Goal: Navigation & Orientation: Find specific page/section

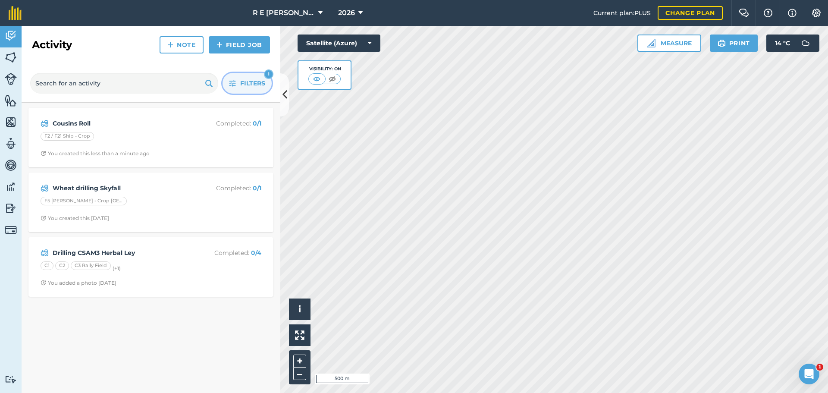
click at [238, 81] on button "Filters 1" at bounding box center [247, 83] width 49 height 21
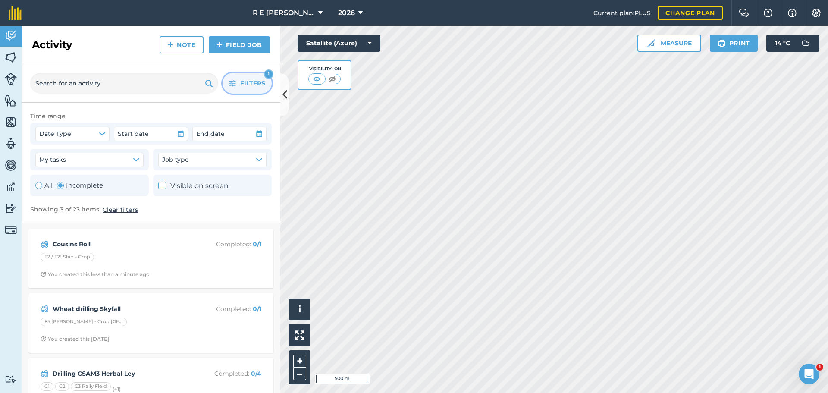
click at [36, 185] on div "Toggle Activity" at bounding box center [38, 185] width 7 height 7
radio input "true"
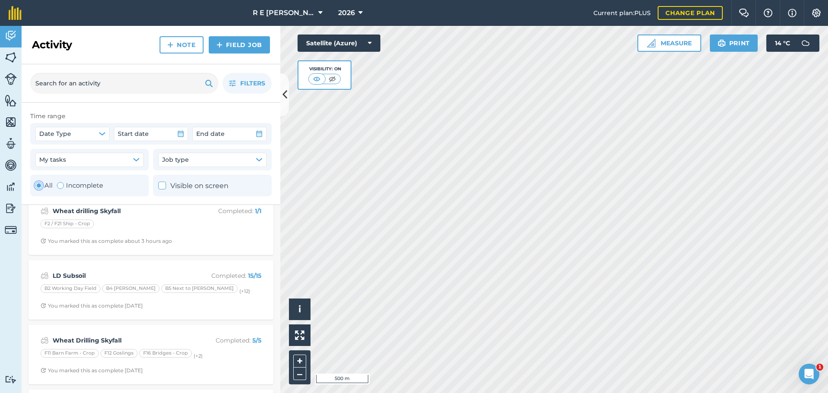
scroll to position [86, 0]
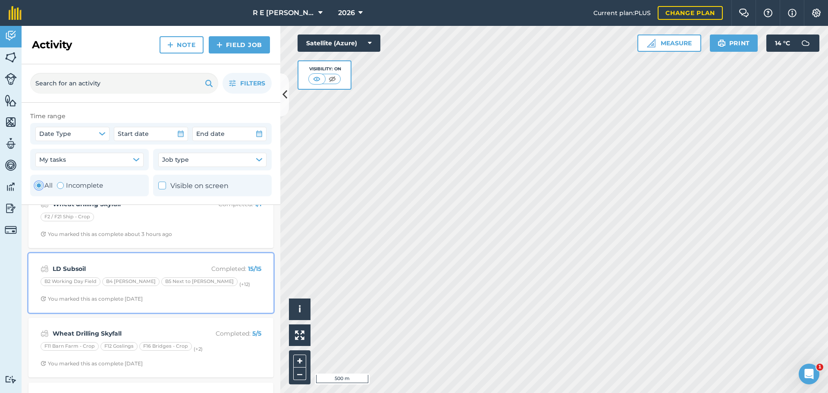
click at [163, 268] on strong "LD Subsoil" at bounding box center [121, 268] width 137 height 9
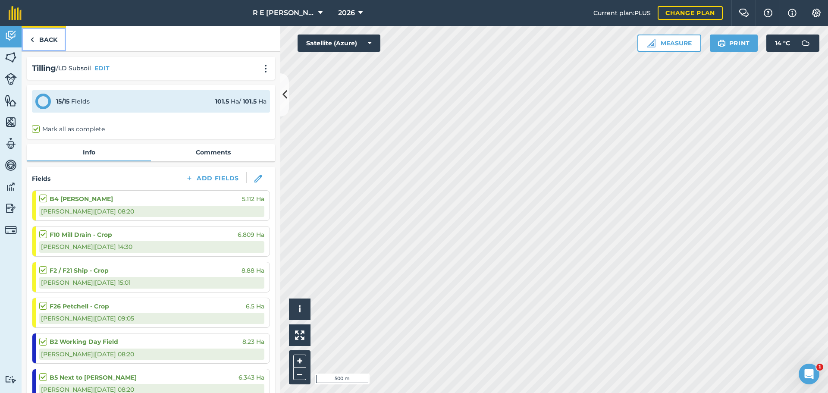
click at [47, 40] on link "Back" at bounding box center [44, 38] width 44 height 25
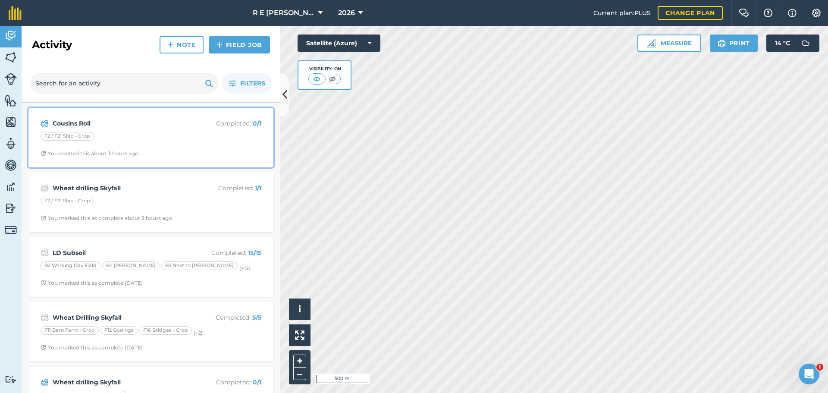
click at [93, 124] on strong "Cousins Roll" at bounding box center [121, 123] width 137 height 9
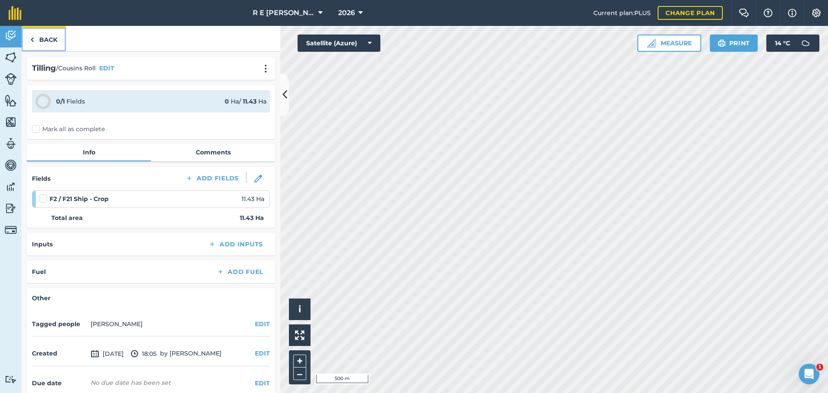
click at [48, 40] on link "Back" at bounding box center [44, 38] width 44 height 25
